Goal: Task Accomplishment & Management: Use online tool/utility

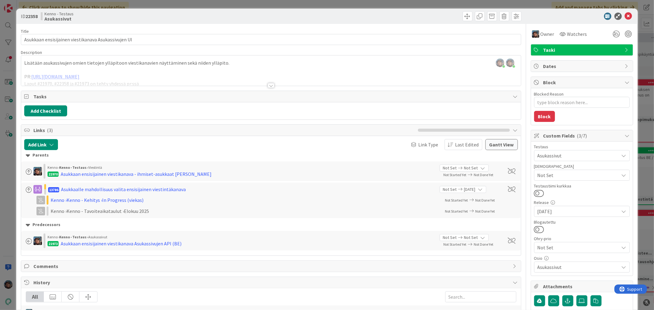
click at [268, 84] on div at bounding box center [271, 85] width 7 height 5
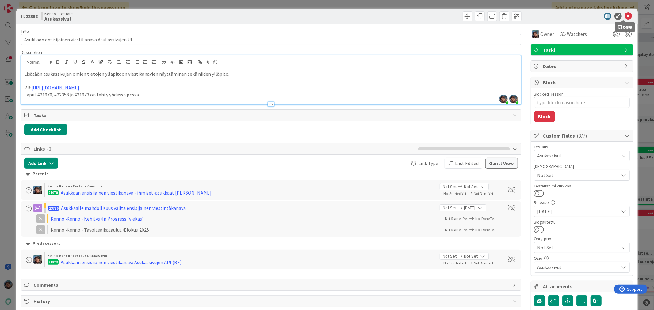
click at [625, 15] on icon at bounding box center [628, 16] width 7 height 7
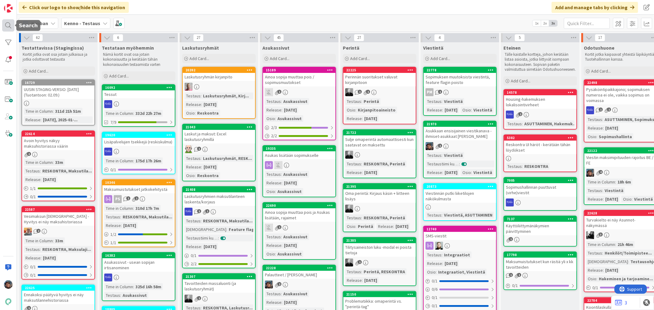
click at [11, 23] on div at bounding box center [8, 25] width 12 height 12
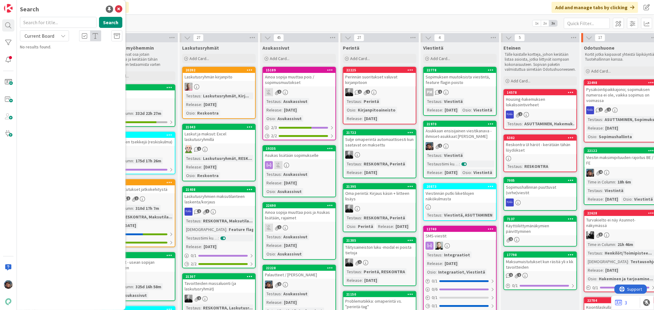
click at [44, 20] on input "text" at bounding box center [58, 22] width 77 height 11
type input "21973"
click at [44, 33] on span "Current Board" at bounding box center [40, 36] width 30 height 6
click at [41, 61] on span "All Boards" at bounding box center [55, 61] width 64 height 9
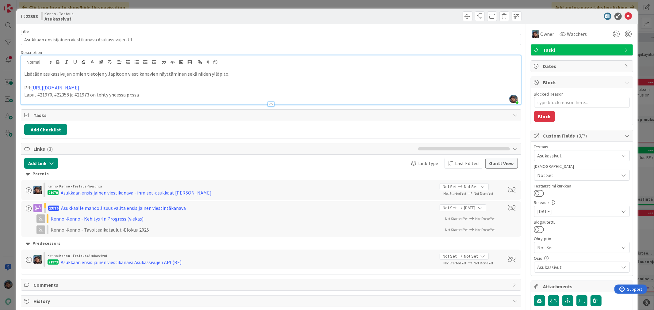
type textarea "x"
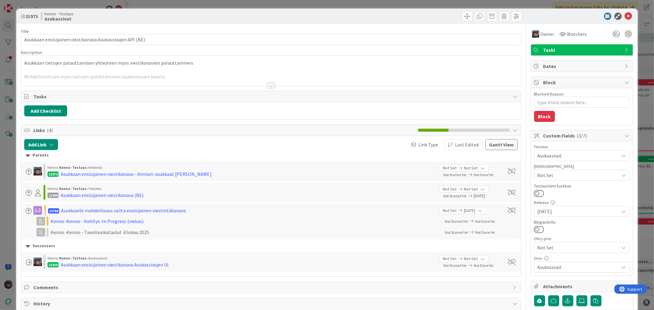
type textarea "x"
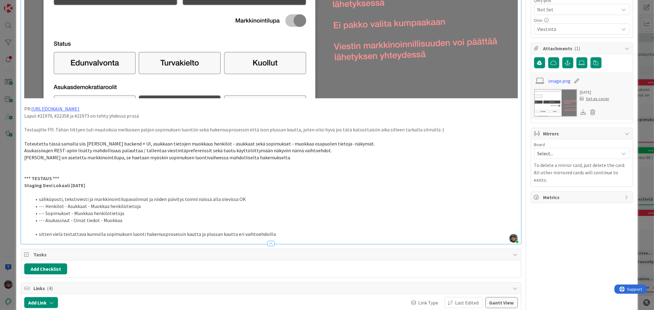
type textarea "x"
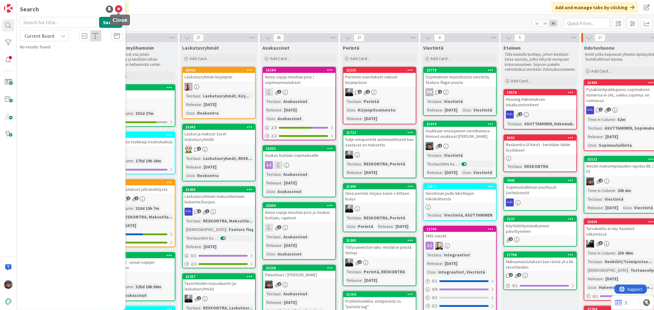
drag, startPoint x: 117, startPoint y: 8, endPoint x: 127, endPoint y: 8, distance: 10.7
click at [117, 8] on icon at bounding box center [118, 9] width 7 height 7
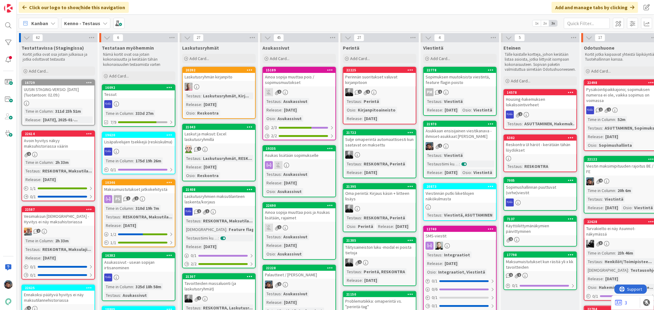
click at [315, 114] on div "Testaus : Asukassivut Release : [DATE] Osio : Asukassivut" at bounding box center [299, 110] width 69 height 24
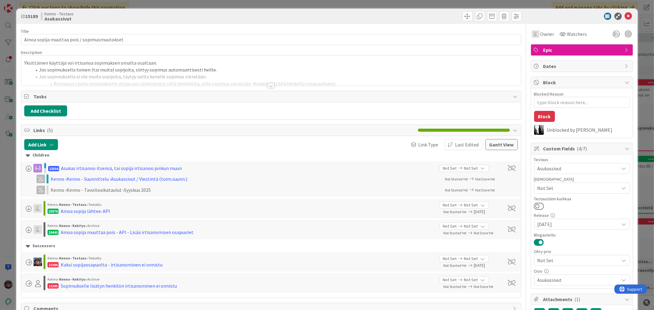
click at [268, 84] on div at bounding box center [271, 85] width 7 height 5
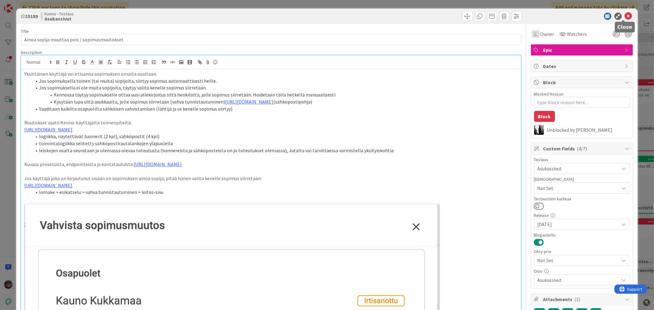
click at [625, 15] on icon at bounding box center [628, 16] width 7 height 7
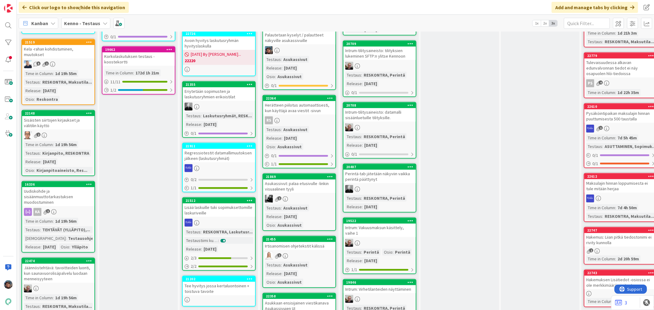
scroll to position [307, 0]
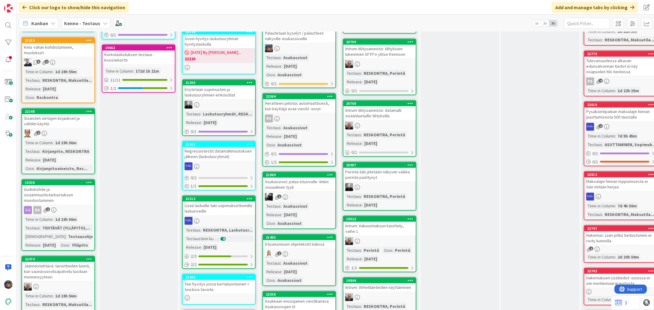
click at [309, 183] on div "Asukassivut: palaa etusivulle -linkin visuaalinen tyyli" at bounding box center [299, 184] width 72 height 13
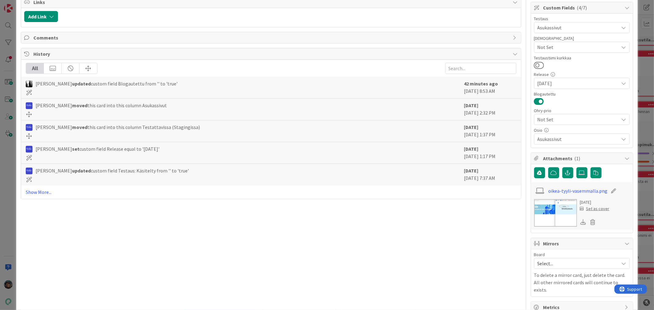
scroll to position [137, 0]
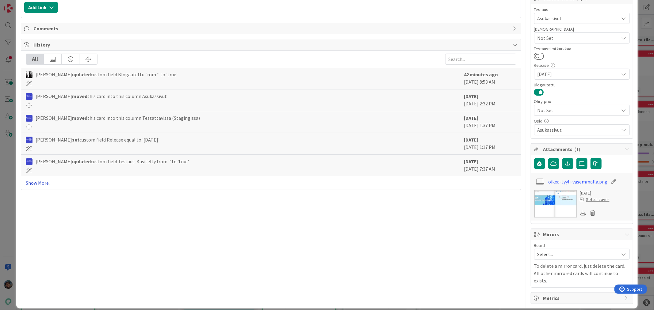
click at [35, 184] on link "Show More..." at bounding box center [271, 182] width 490 height 7
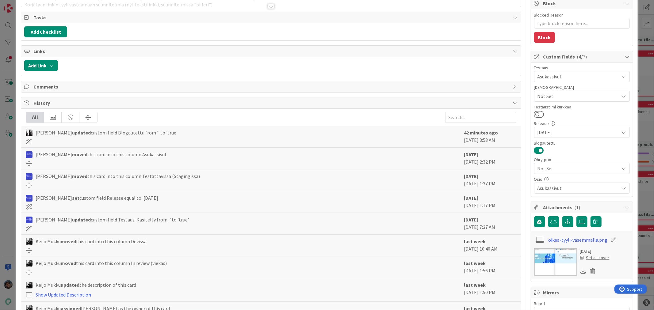
scroll to position [13, 0]
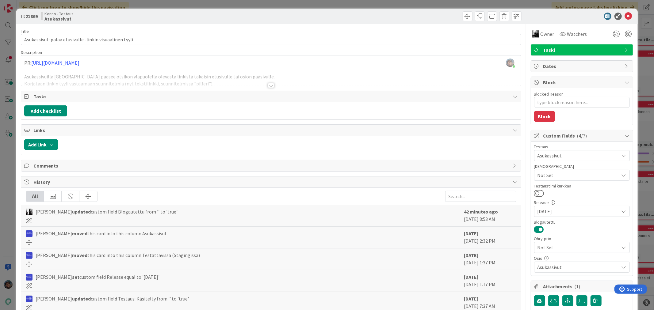
click at [268, 86] on div at bounding box center [271, 85] width 7 height 5
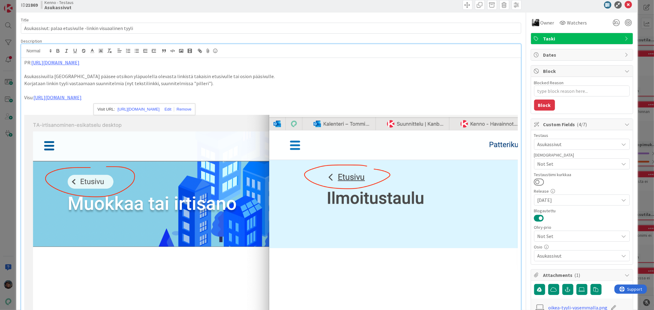
scroll to position [0, 0]
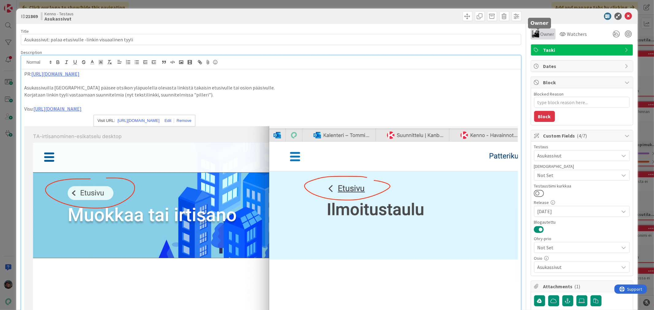
click at [534, 34] on div "Owner" at bounding box center [543, 33] width 22 height 7
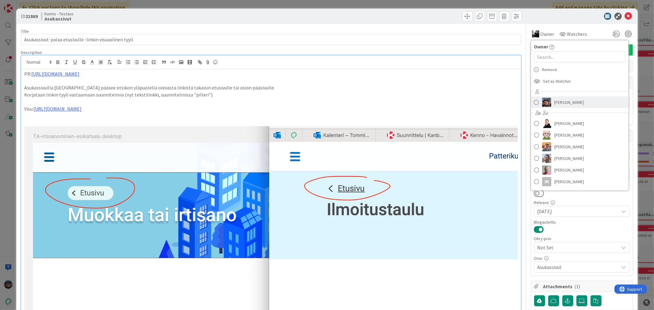
click at [535, 103] on link "[PERSON_NAME]" at bounding box center [579, 103] width 97 height 12
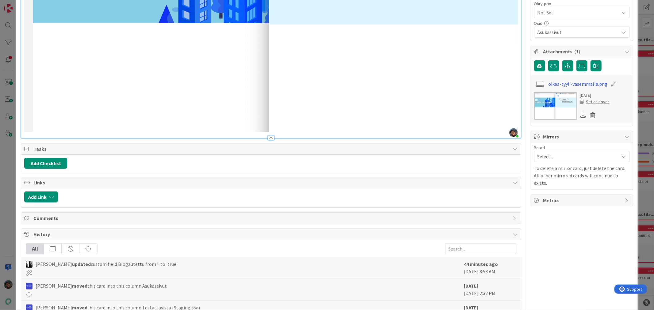
scroll to position [238, 0]
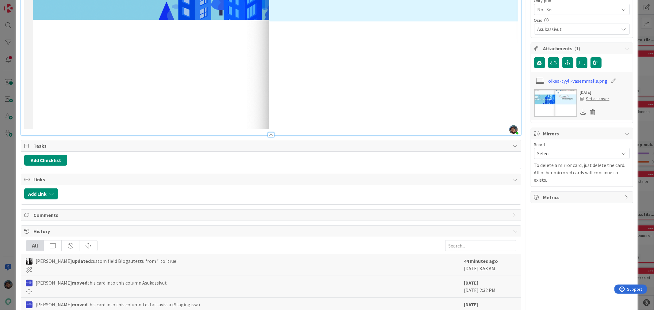
click at [339, 117] on img at bounding box center [270, 8] width 493 height 241
drag, startPoint x: 278, startPoint y: 115, endPoint x: 265, endPoint y: 118, distance: 13.2
click at [278, 116] on img at bounding box center [270, 8] width 493 height 241
click at [263, 117] on img at bounding box center [270, 8] width 493 height 241
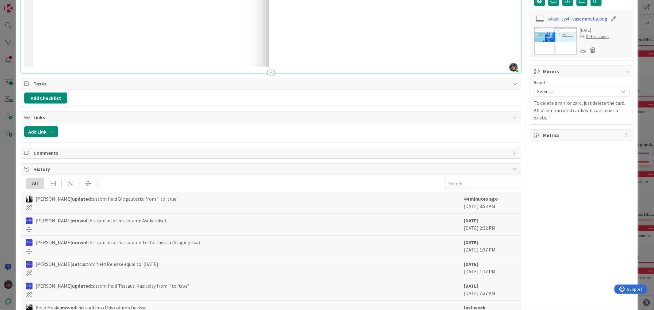
scroll to position [307, 0]
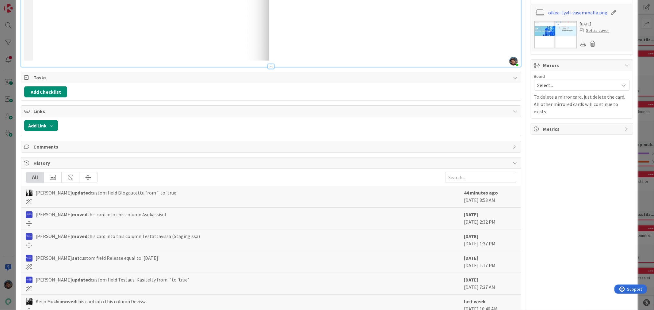
drag, startPoint x: 223, startPoint y: 15, endPoint x: 228, endPoint y: 17, distance: 5.5
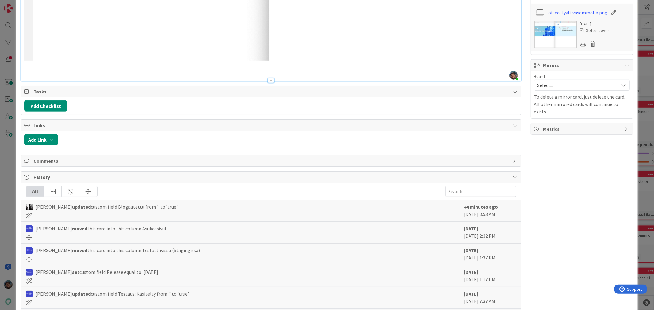
type textarea "x"
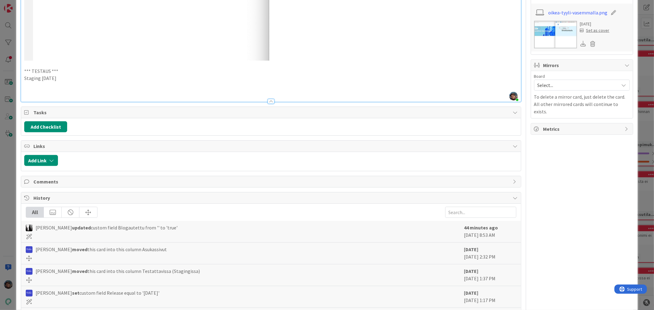
drag, startPoint x: 23, startPoint y: 68, endPoint x: 73, endPoint y: 75, distance: 50.1
click at [32, 89] on p at bounding box center [270, 92] width 493 height 7
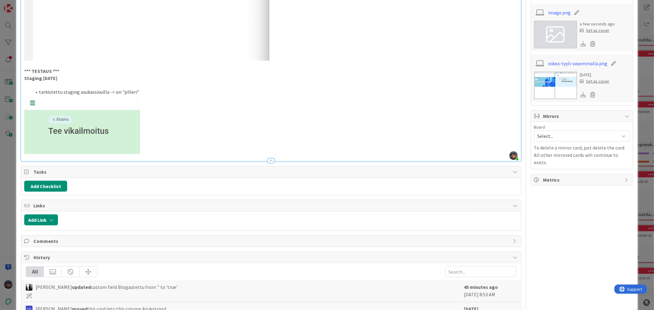
click at [140, 90] on li "tarkistettu staging asukassivuilla -> on "pilleri"" at bounding box center [275, 92] width 486 height 7
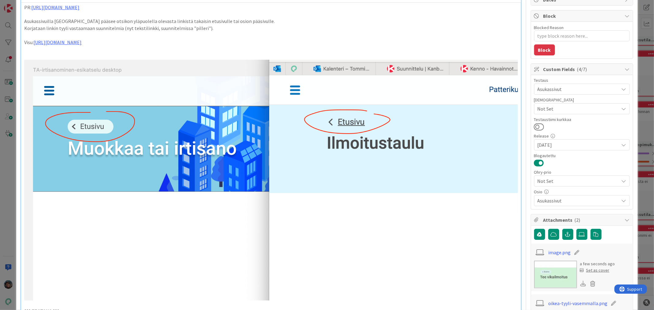
scroll to position [0, 0]
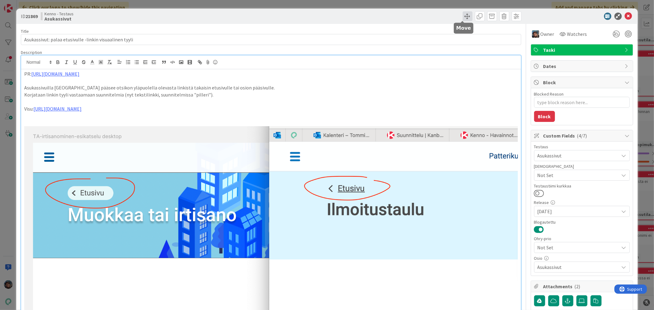
click at [463, 16] on span at bounding box center [468, 16] width 10 height 10
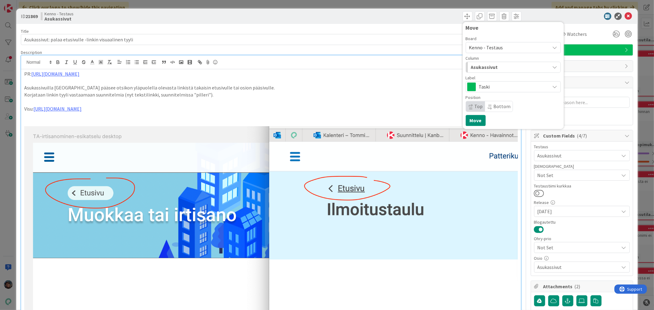
click at [494, 68] on div "Asukassivut" at bounding box center [509, 67] width 81 height 10
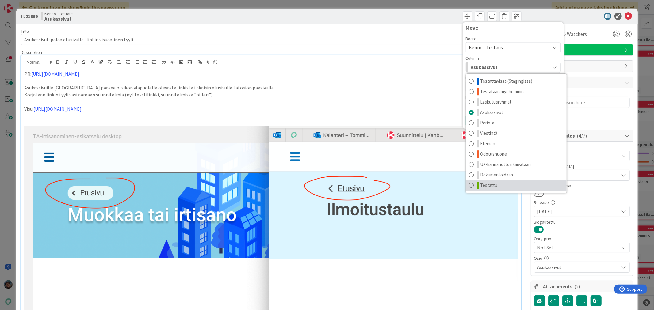
click at [494, 184] on link "Testattu" at bounding box center [516, 185] width 101 height 10
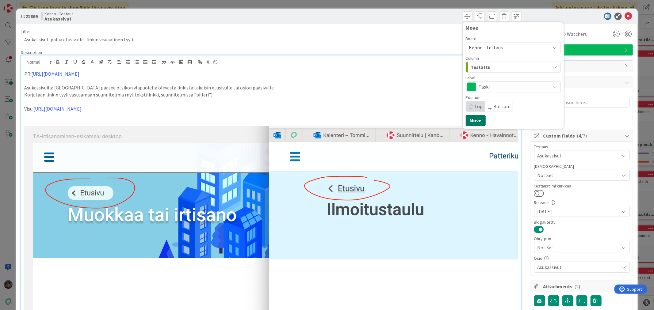
click at [472, 119] on button "Move" at bounding box center [476, 120] width 20 height 11
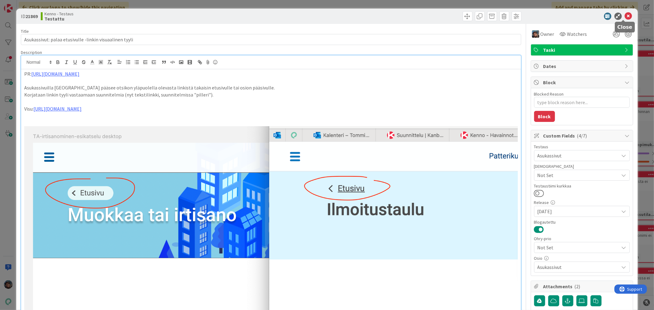
click at [625, 13] on icon at bounding box center [628, 16] width 7 height 7
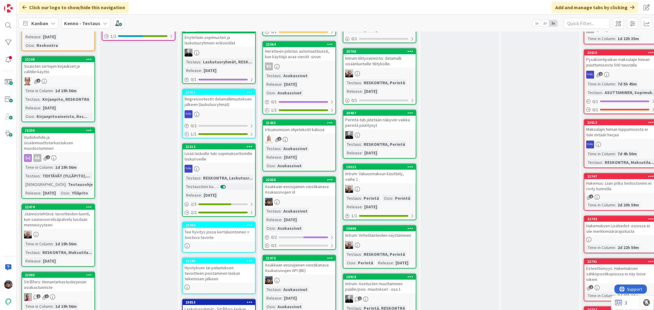
scroll to position [341, 0]
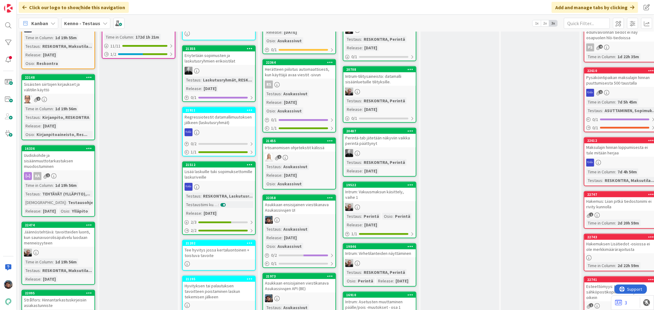
click at [304, 163] on div "Asukassivut" at bounding box center [295, 166] width 27 height 7
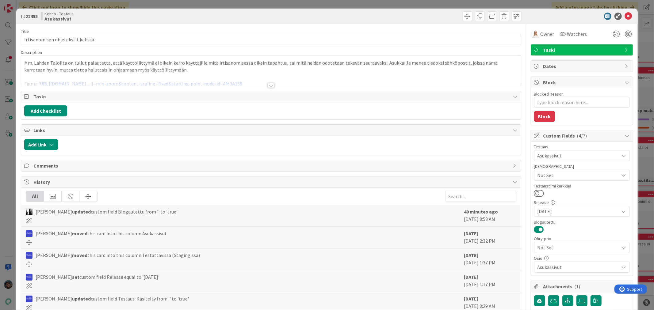
click at [268, 86] on div at bounding box center [271, 85] width 7 height 5
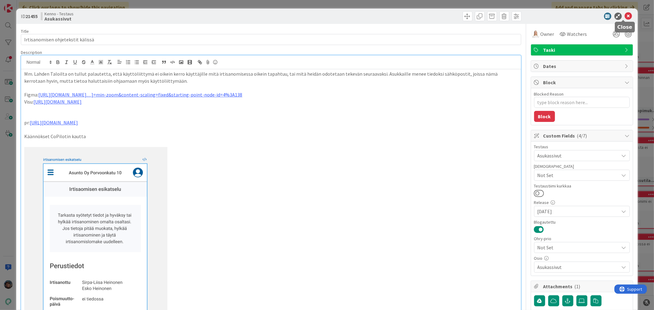
click at [625, 15] on icon at bounding box center [628, 16] width 7 height 7
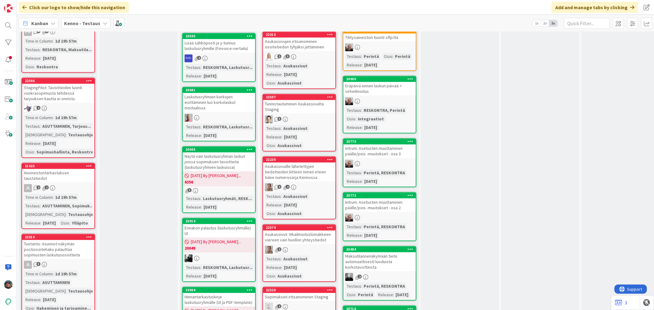
scroll to position [1090, 0]
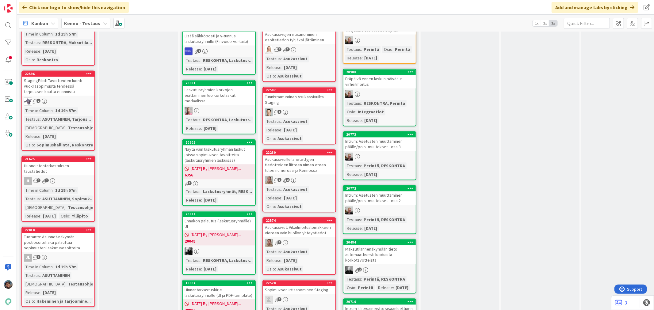
click at [307, 118] on div "Testaus : Asukassivut Release : [DATE] Osio : Asukassivut" at bounding box center [299, 130] width 69 height 24
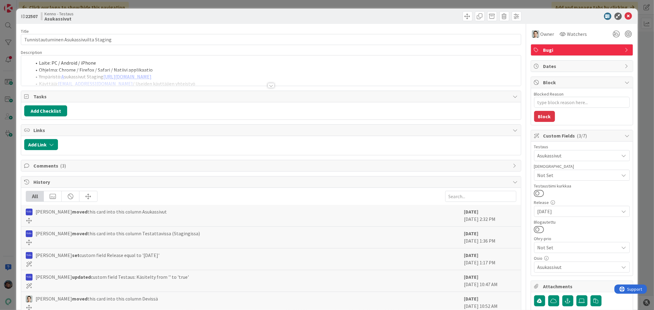
click at [268, 86] on div at bounding box center [271, 85] width 7 height 5
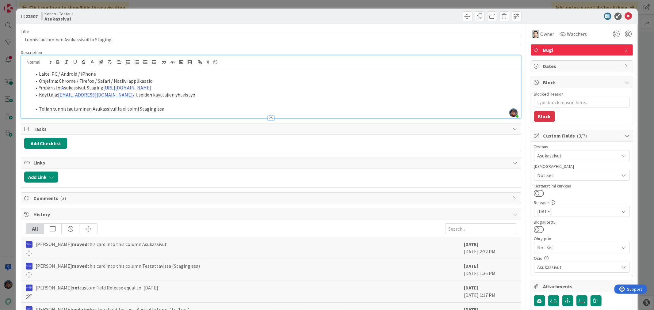
scroll to position [90, 0]
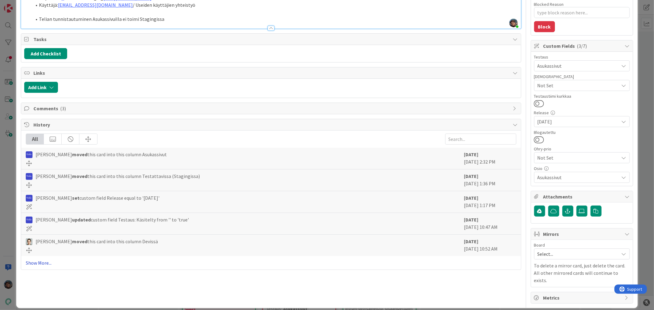
click at [43, 264] on link "Show More..." at bounding box center [271, 262] width 490 height 7
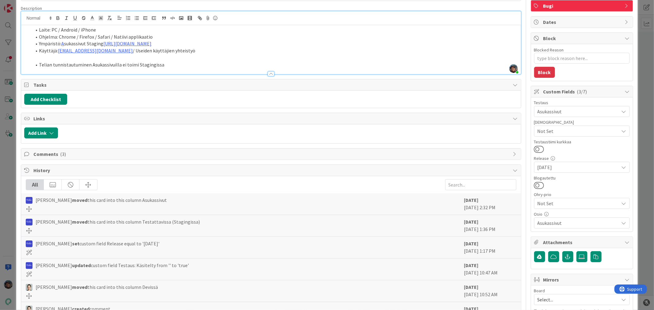
scroll to position [0, 0]
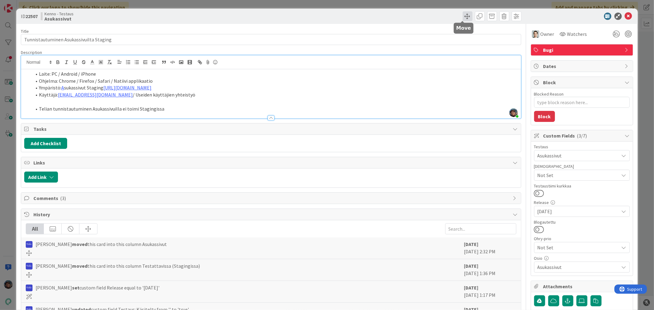
click at [464, 16] on span at bounding box center [468, 16] width 10 height 10
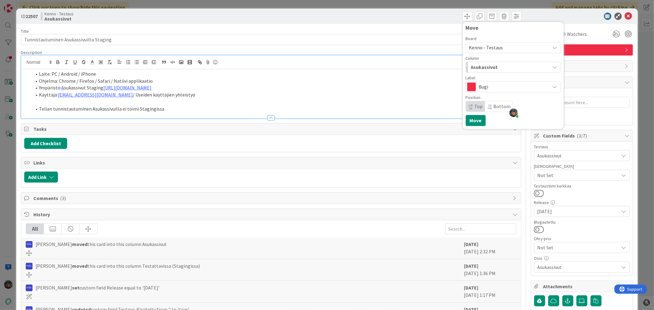
click at [486, 65] on span "Asukassivut" at bounding box center [484, 67] width 27 height 8
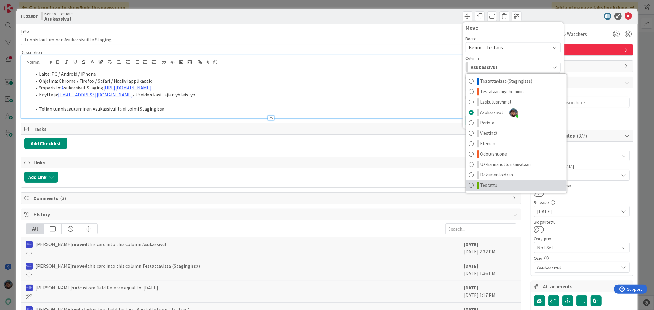
click at [491, 182] on span "Testattu" at bounding box center [488, 185] width 17 height 7
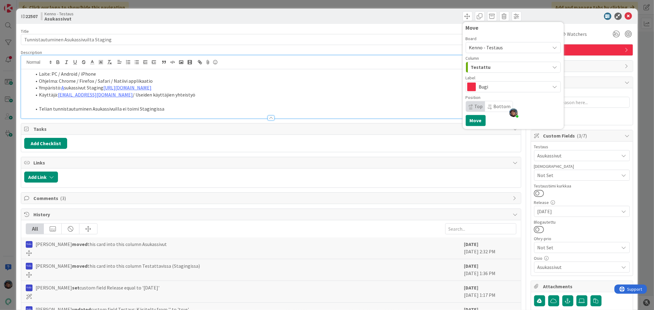
click at [471, 65] on span "Testattu" at bounding box center [481, 67] width 20 height 8
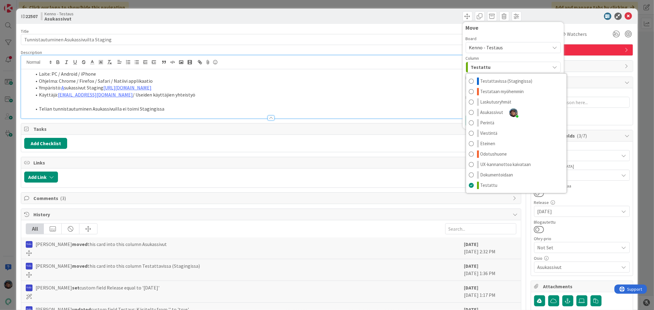
click at [413, 83] on li "Ohjelma: Chrome / Firefox / Safari / Natiivi applikaatio" at bounding box center [275, 81] width 486 height 7
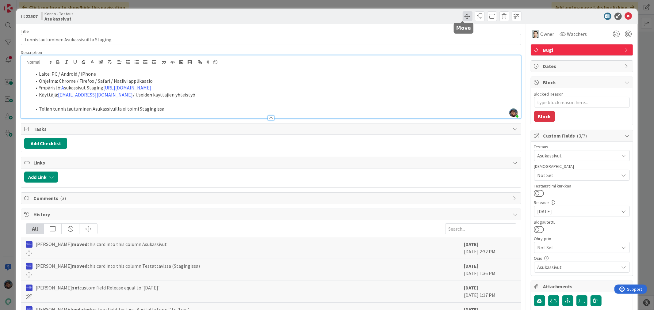
click at [463, 13] on span at bounding box center [468, 16] width 10 height 10
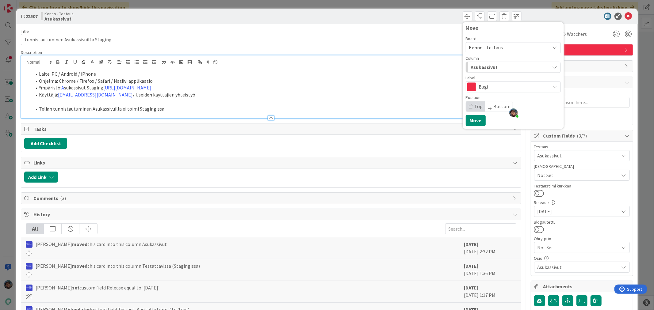
click at [482, 87] on span "Bugi" at bounding box center [513, 86] width 68 height 9
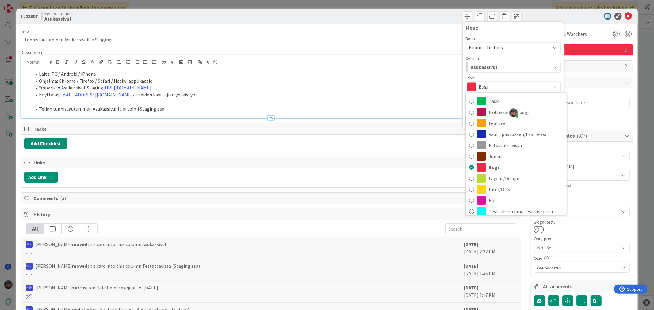
click at [488, 67] on span "Asukassivut" at bounding box center [484, 67] width 27 height 8
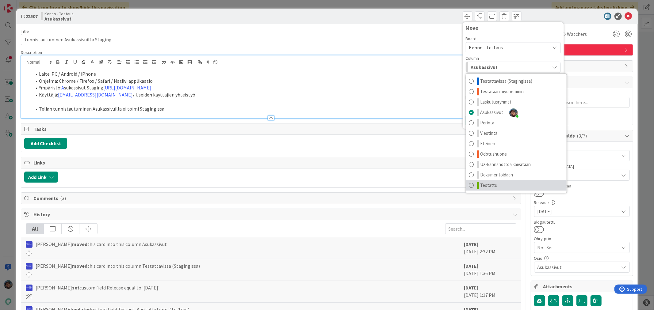
click at [489, 184] on span "Testattu" at bounding box center [488, 185] width 17 height 7
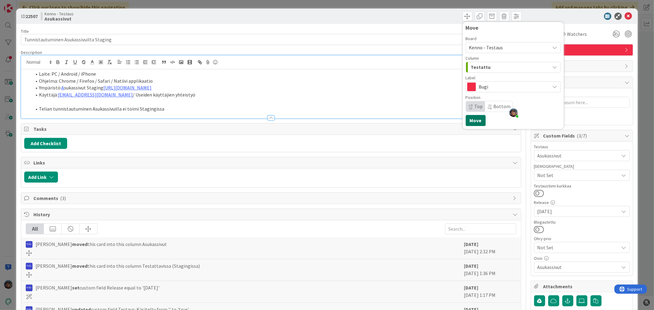
click at [468, 120] on button "Move" at bounding box center [476, 120] width 20 height 11
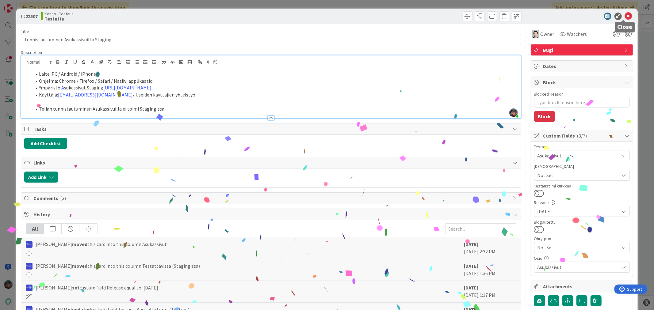
click at [625, 14] on icon at bounding box center [628, 16] width 7 height 7
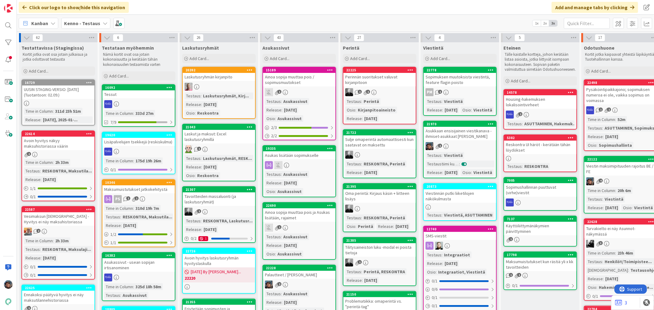
click at [321, 85] on div "Ainoa sopija muuttaa pois / sopimusmuutokset" at bounding box center [299, 79] width 72 height 13
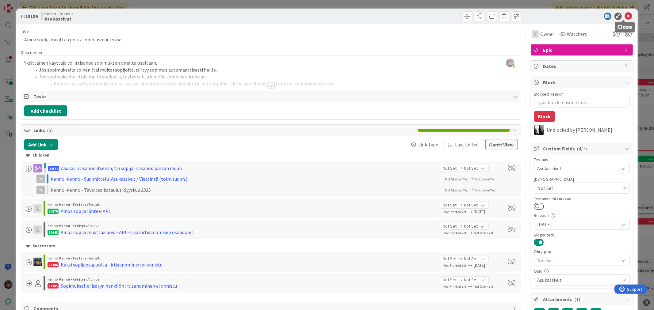
click at [625, 14] on icon at bounding box center [628, 16] width 7 height 7
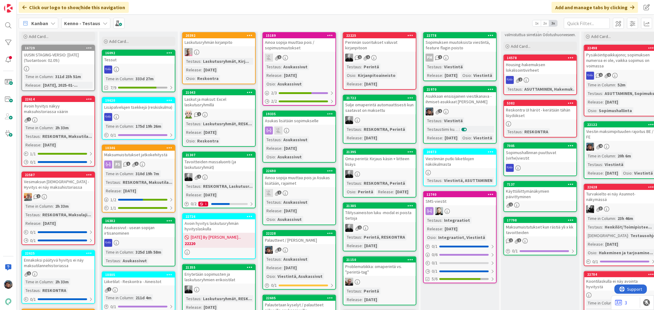
scroll to position [34, 0]
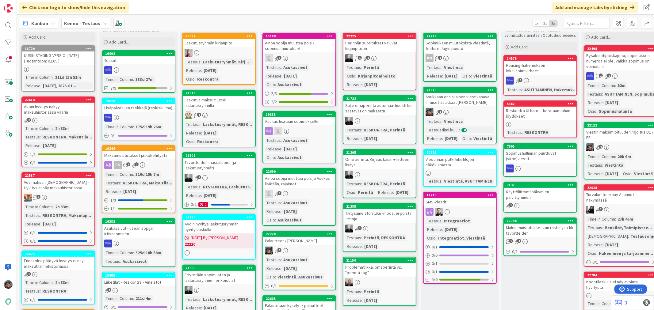
click at [474, 116] on div "1" at bounding box center [460, 112] width 72 height 8
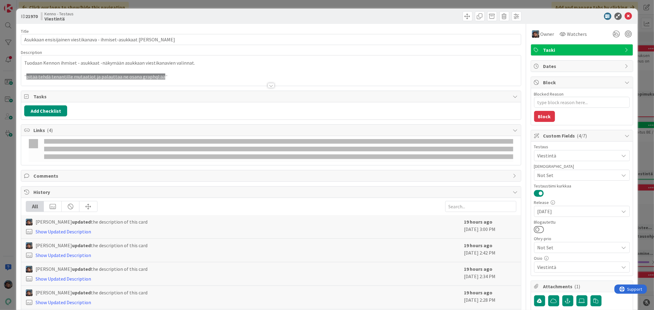
type textarea "x"
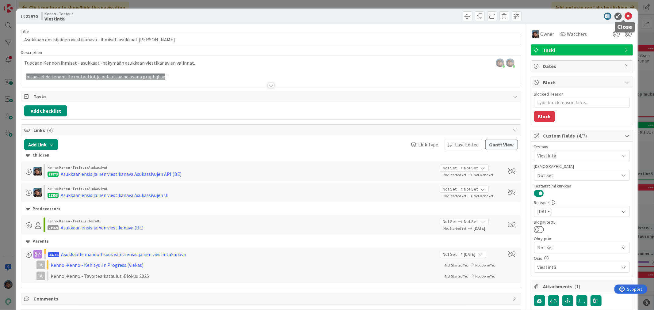
click at [625, 15] on icon at bounding box center [628, 16] width 7 height 7
